Goal: Transaction & Acquisition: Subscribe to service/newsletter

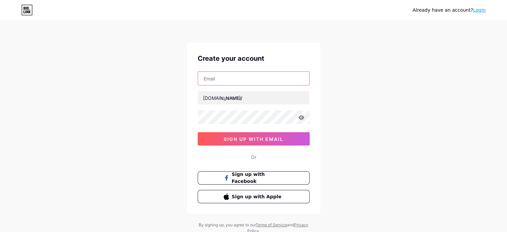
click at [219, 80] on input "text" at bounding box center [253, 78] width 111 height 13
type input "[EMAIL_ADDRESS][DOMAIN_NAME]"
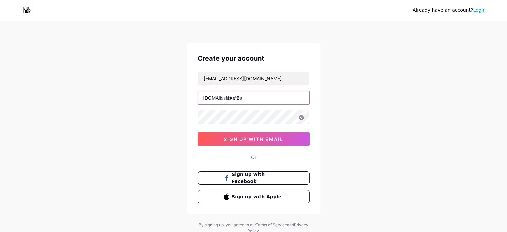
click at [237, 97] on input "text" at bounding box center [253, 97] width 111 height 13
paste input "bathroomservicesaffective"
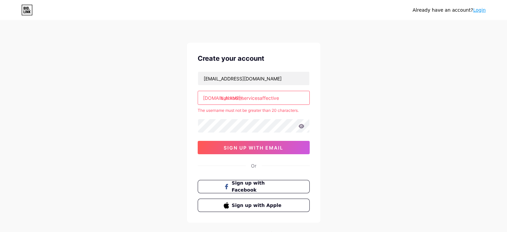
drag, startPoint x: 289, startPoint y: 99, endPoint x: 262, endPoint y: 95, distance: 27.3
click at [262, 95] on input "bathroomservicesaffective" at bounding box center [253, 97] width 111 height 13
drag, startPoint x: 241, startPoint y: 99, endPoint x: 261, endPoint y: 100, distance: 19.3
click at [261, 100] on input "bathroomservicesaffective" at bounding box center [253, 97] width 111 height 13
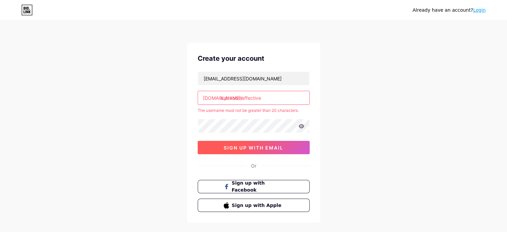
type input "bathroomaffective"
click at [251, 146] on span "sign up with email" at bounding box center [254, 148] width 60 height 6
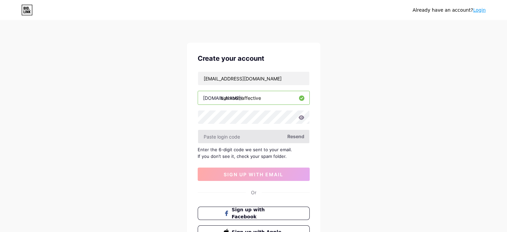
click at [242, 136] on input "text" at bounding box center [253, 136] width 111 height 13
paste input "619291"
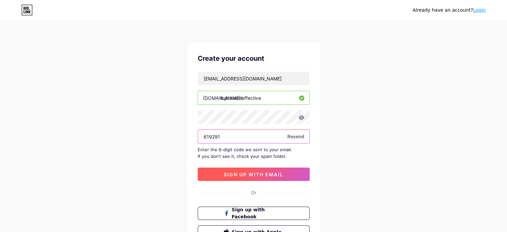
type input "619291"
click at [238, 171] on span "sign up with email" at bounding box center [254, 174] width 60 height 6
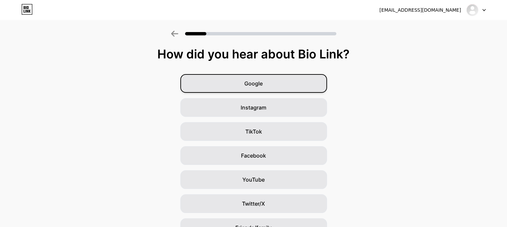
click at [263, 83] on span "Google" at bounding box center [253, 83] width 18 height 8
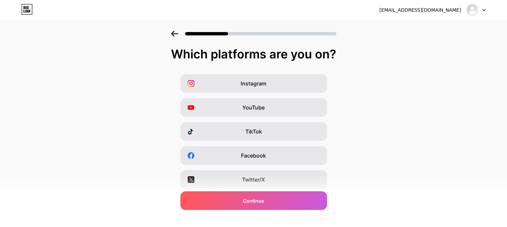
click at [260, 102] on div "YouTube" at bounding box center [253, 107] width 147 height 19
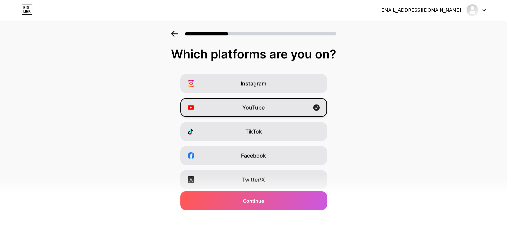
click at [259, 102] on div "YouTube" at bounding box center [253, 107] width 147 height 19
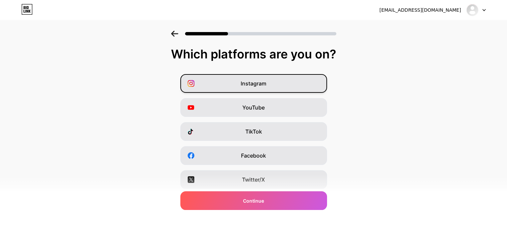
click at [263, 85] on span "Instagram" at bounding box center [254, 83] width 26 height 8
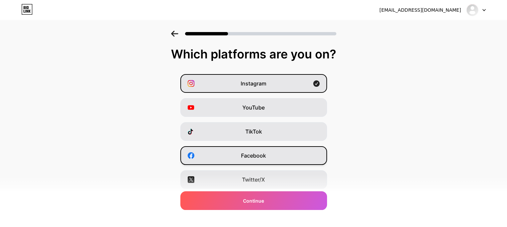
click at [264, 152] on span "Facebook" at bounding box center [253, 155] width 25 height 8
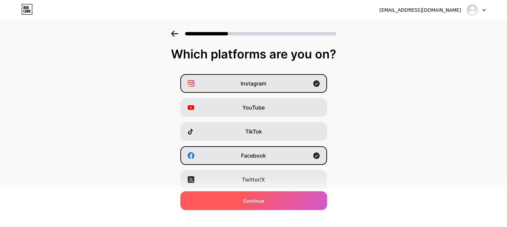
click at [259, 201] on span "Continue" at bounding box center [253, 200] width 21 height 7
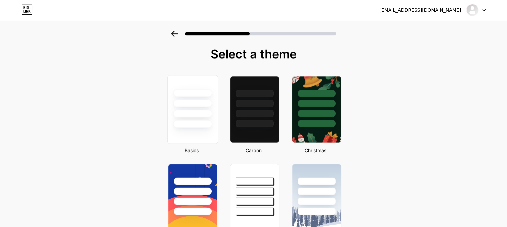
click at [188, 112] on div at bounding box center [192, 114] width 39 height 8
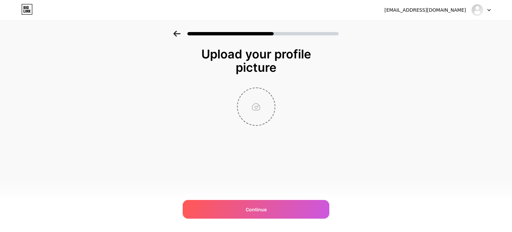
click at [256, 107] on input "file" at bounding box center [256, 106] width 37 height 37
type input "C:\fakepath\Affective Bathroom Services logo.png"
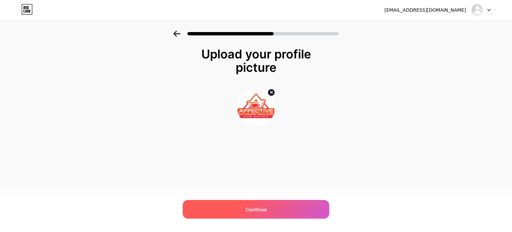
click at [253, 204] on div "Continue" at bounding box center [256, 209] width 147 height 19
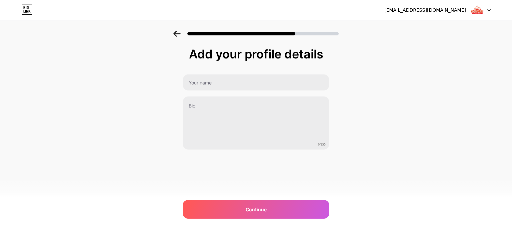
click at [217, 67] on div "Add your profile details 0/255 Continue Error" at bounding box center [256, 98] width 147 height 102
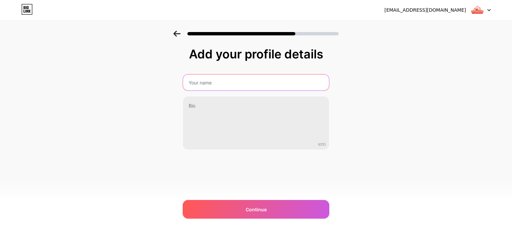
click at [217, 84] on input "text" at bounding box center [256, 82] width 146 height 16
type input "Affective Bathroom Services"
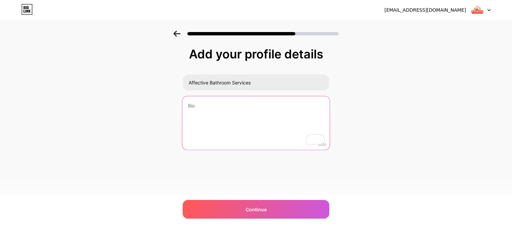
drag, startPoint x: 208, startPoint y: 120, endPoint x: 193, endPoint y: 126, distance: 16.5
click at [193, 126] on textarea "To enrich screen reader interactions, please activate Accessibility in Grammarl…" at bounding box center [255, 123] width 147 height 54
paste textarea "Affective Bathroom Services is your go-to solution for top-notch bathroom and k…"
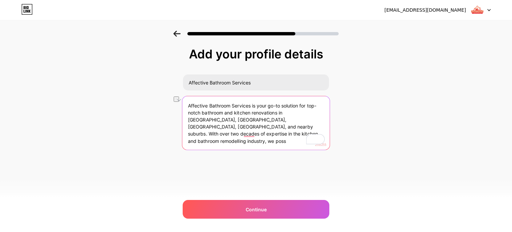
drag, startPoint x: 268, startPoint y: 135, endPoint x: 232, endPoint y: 141, distance: 36.9
click at [232, 141] on textarea "Affective Bathroom Services is your go-to solution for top-notch bathroom and k…" at bounding box center [255, 123] width 147 height 54
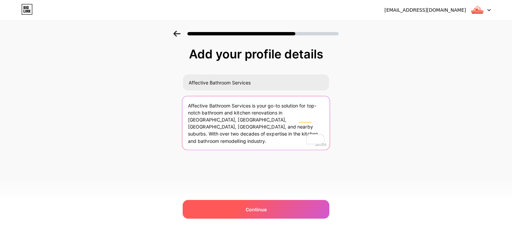
type textarea "Affective Bathroom Services is your go-to solution for top-notch bathroom and k…"
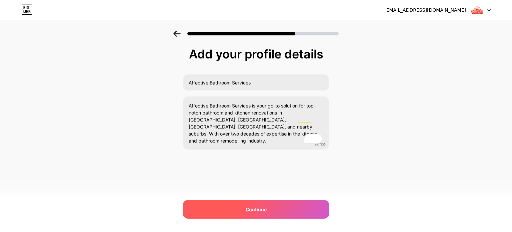
click at [258, 213] on div "Continue" at bounding box center [256, 209] width 147 height 19
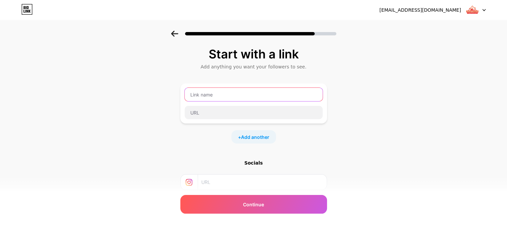
click at [220, 92] on input "text" at bounding box center [254, 94] width 138 height 13
click at [218, 97] on input "text" at bounding box center [254, 94] width 138 height 13
type input "Website"
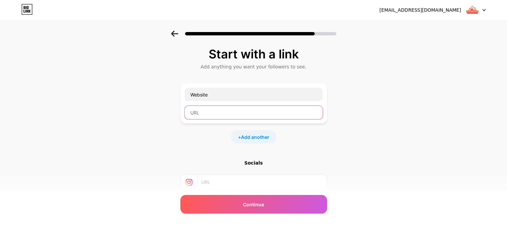
click at [209, 108] on input "text" at bounding box center [254, 112] width 138 height 13
paste input "[URL][DOMAIN_NAME]"
type input "[URL][DOMAIN_NAME]"
click at [221, 184] on input "text" at bounding box center [261, 181] width 121 height 15
paste input "[URL][DOMAIN_NAME]"
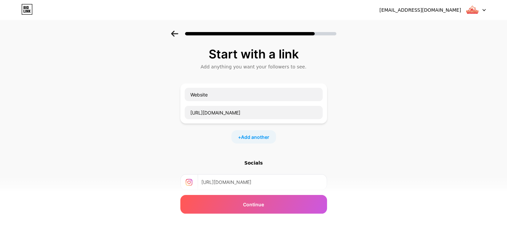
type input "[URL][DOMAIN_NAME]"
click at [263, 165] on div "Socials" at bounding box center [253, 162] width 147 height 7
click at [266, 136] on span "Add another" at bounding box center [255, 136] width 28 height 7
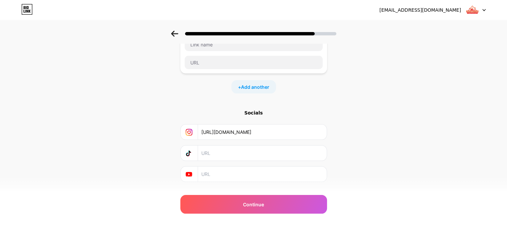
scroll to position [111, 0]
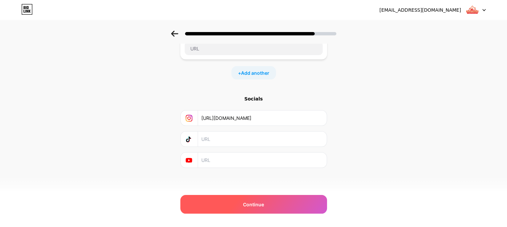
click at [263, 202] on span "Continue" at bounding box center [253, 204] width 21 height 7
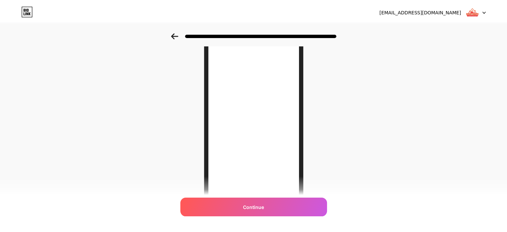
scroll to position [0, 0]
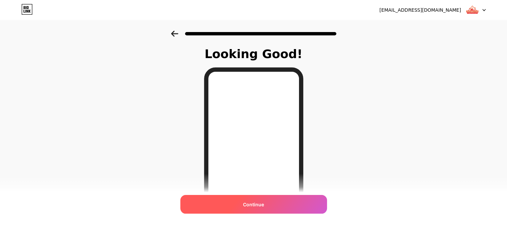
click at [261, 202] on span "Continue" at bounding box center [253, 204] width 21 height 7
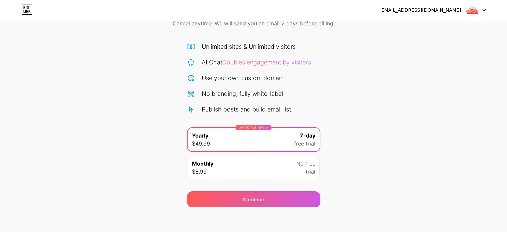
scroll to position [36, 0]
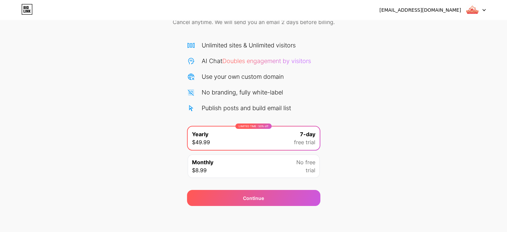
click at [261, 202] on div "Continue" at bounding box center [253, 198] width 133 height 16
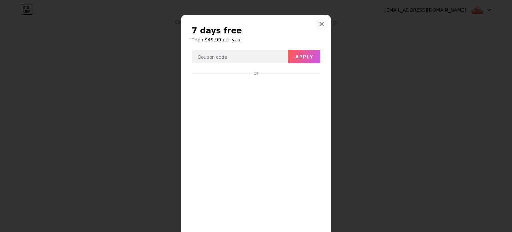
click at [321, 21] on div at bounding box center [322, 24] width 12 height 12
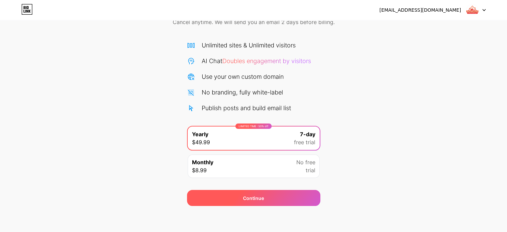
click at [248, 198] on span "Continue" at bounding box center [253, 197] width 21 height 7
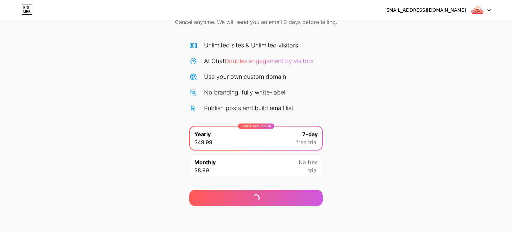
click at [278, 166] on div "Monthly $8.99 No free trial" at bounding box center [256, 165] width 132 height 23
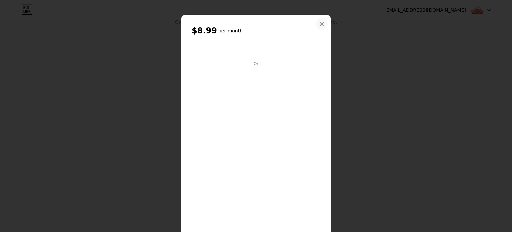
click at [320, 23] on icon at bounding box center [322, 24] width 4 height 4
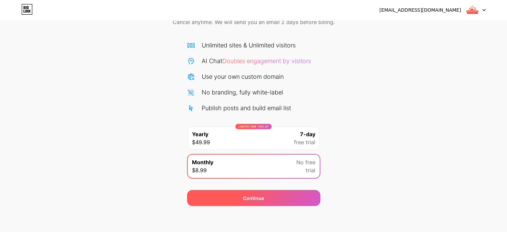
click at [255, 195] on span "Continue" at bounding box center [253, 197] width 21 height 7
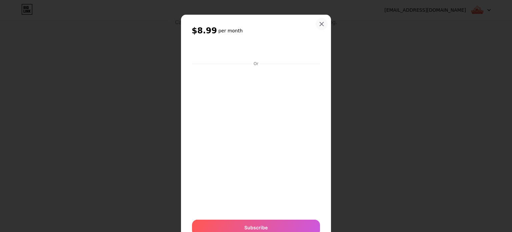
click at [320, 22] on icon at bounding box center [322, 24] width 4 height 4
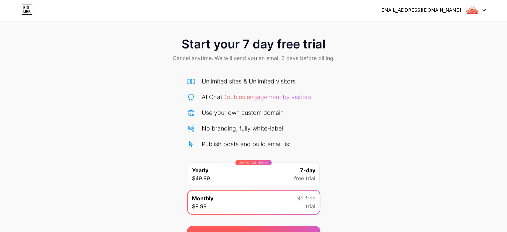
scroll to position [0, 0]
click at [476, 11] on img at bounding box center [472, 10] width 13 height 13
click at [481, 9] on div at bounding box center [475, 10] width 19 height 12
click at [485, 10] on div "[EMAIL_ADDRESS][DOMAIN_NAME] Logout" at bounding box center [253, 10] width 507 height 12
click at [483, 9] on icon at bounding box center [483, 10] width 3 height 2
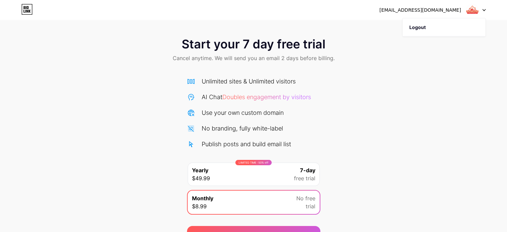
click at [472, 10] on img at bounding box center [472, 10] width 13 height 13
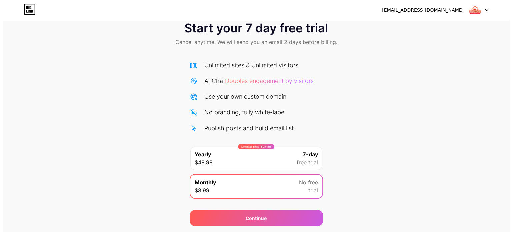
scroll to position [36, 0]
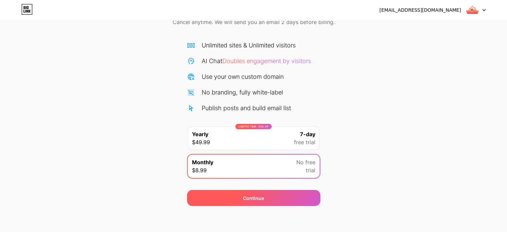
click at [254, 197] on span "Continue" at bounding box center [253, 197] width 21 height 7
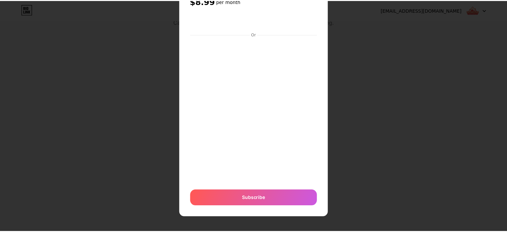
scroll to position [0, 0]
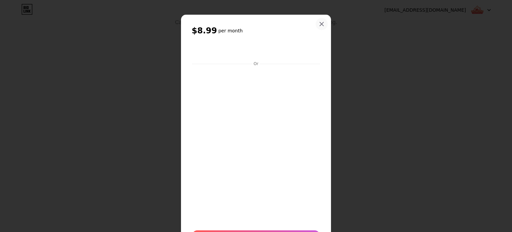
click at [319, 21] on div at bounding box center [322, 24] width 12 height 12
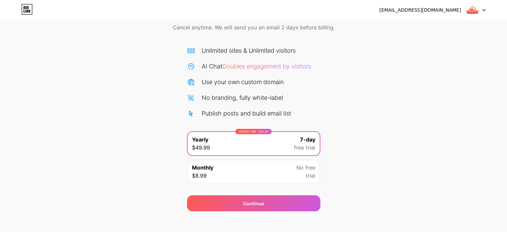
scroll to position [36, 0]
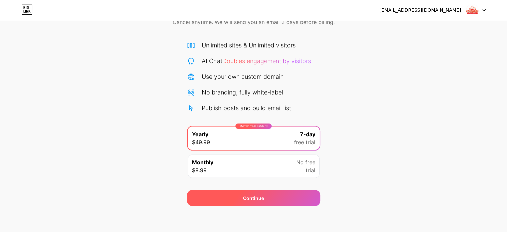
click at [253, 199] on span "Continue" at bounding box center [253, 197] width 21 height 7
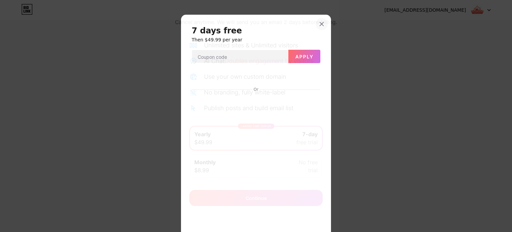
click at [320, 20] on div at bounding box center [322, 24] width 12 height 12
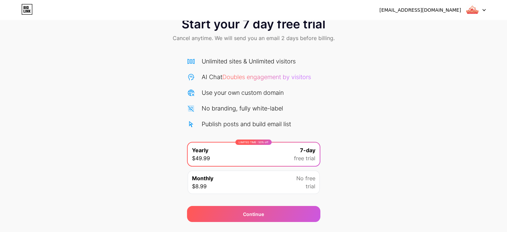
scroll to position [0, 0]
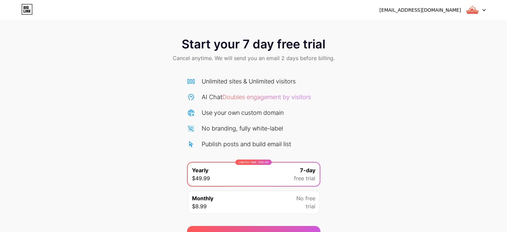
click at [478, 8] on img at bounding box center [472, 10] width 13 height 13
click at [435, 12] on div "[EMAIL_ADDRESS][DOMAIN_NAME]" at bounding box center [420, 10] width 82 height 7
click at [383, 7] on div "[EMAIL_ADDRESS][DOMAIN_NAME]" at bounding box center [420, 10] width 82 height 7
click at [30, 9] on icon at bounding box center [26, 9] width 11 height 11
click at [26, 5] on icon at bounding box center [26, 9] width 11 height 11
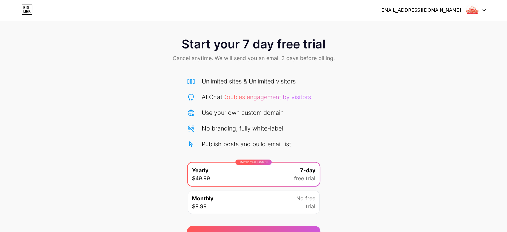
click at [477, 9] on img at bounding box center [472, 10] width 13 height 13
click at [420, 26] on li "Logout" at bounding box center [444, 27] width 83 height 18
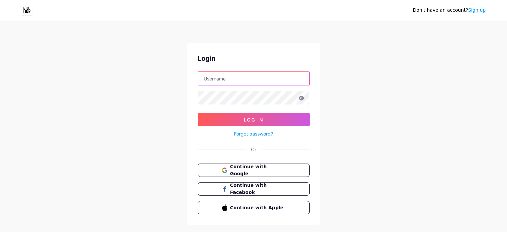
type input "[EMAIL_ADDRESS][DOMAIN_NAME]"
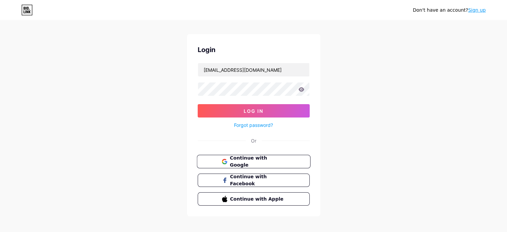
scroll to position [13, 0]
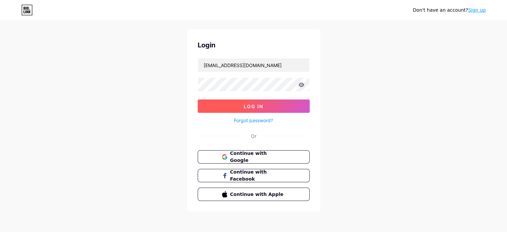
click at [239, 104] on button "Log In" at bounding box center [254, 105] width 112 height 13
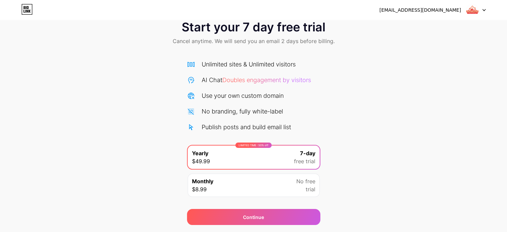
scroll to position [36, 0]
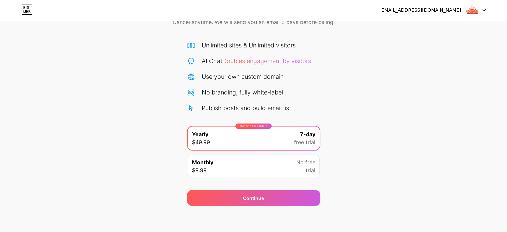
click at [237, 174] on div "Monthly $8.99 No free trial" at bounding box center [254, 165] width 132 height 23
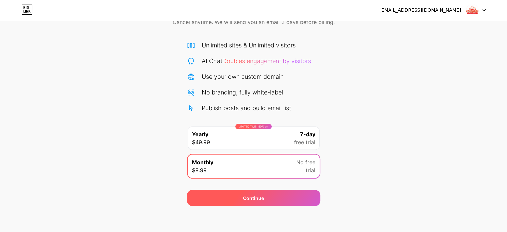
click at [245, 193] on div "Continue" at bounding box center [253, 198] width 133 height 16
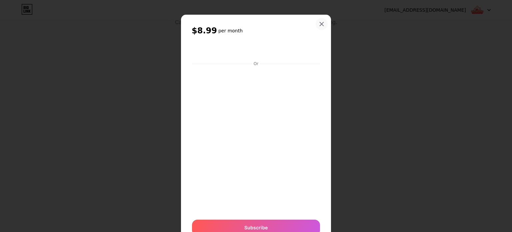
click at [319, 26] on icon at bounding box center [321, 23] width 5 height 5
